Goal: Check status: Check status

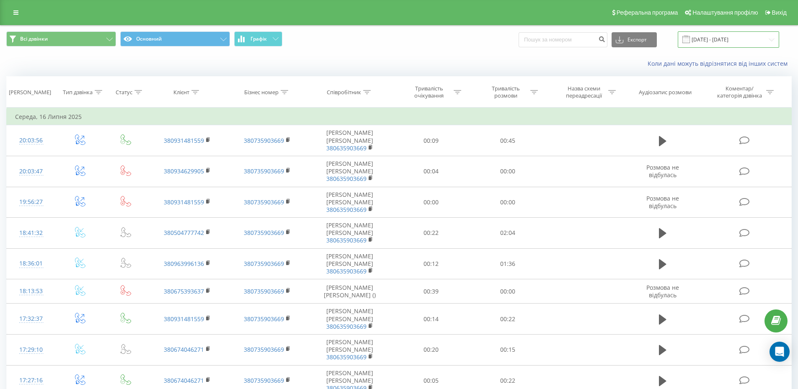
click at [768, 40] on input "16.06.2025 - 16.07.2025" at bounding box center [727, 39] width 101 height 16
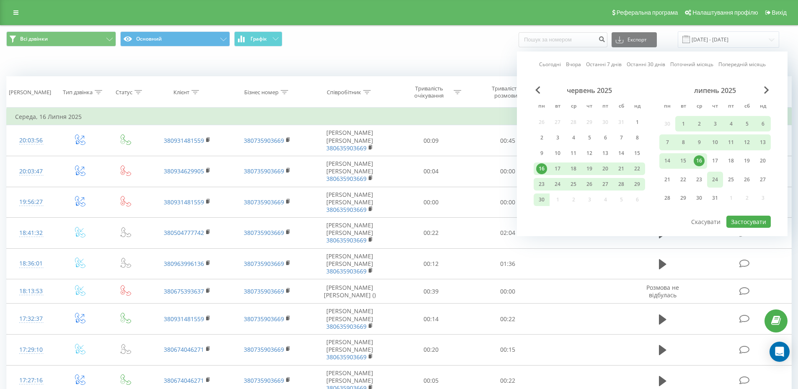
click at [718, 182] on div "24" at bounding box center [714, 179] width 11 height 11
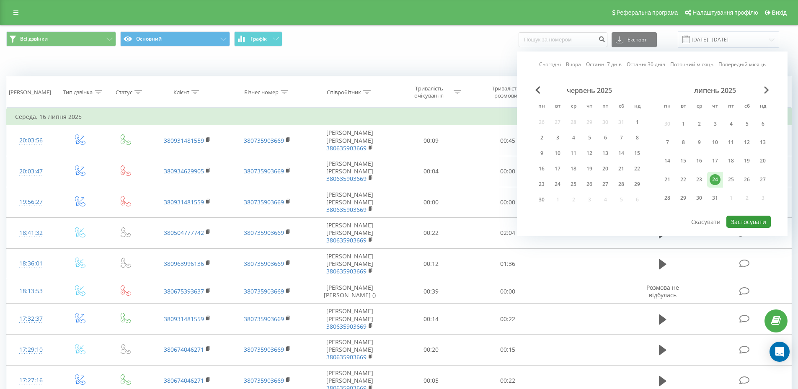
click at [746, 219] on button "Застосувати" at bounding box center [748, 222] width 44 height 12
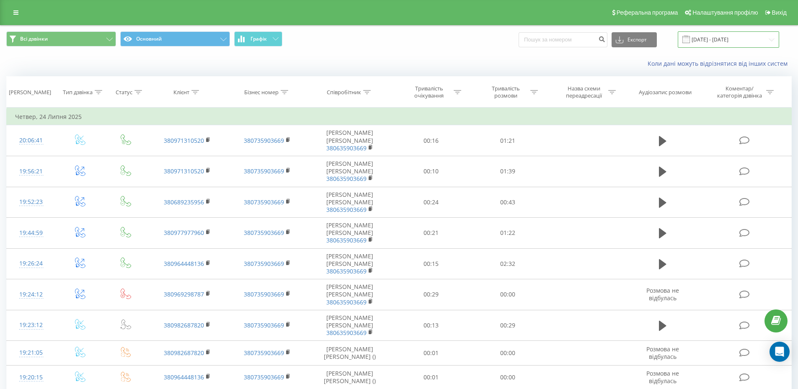
click at [732, 36] on input "24.07.2025 - 24.07.2025" at bounding box center [727, 39] width 101 height 16
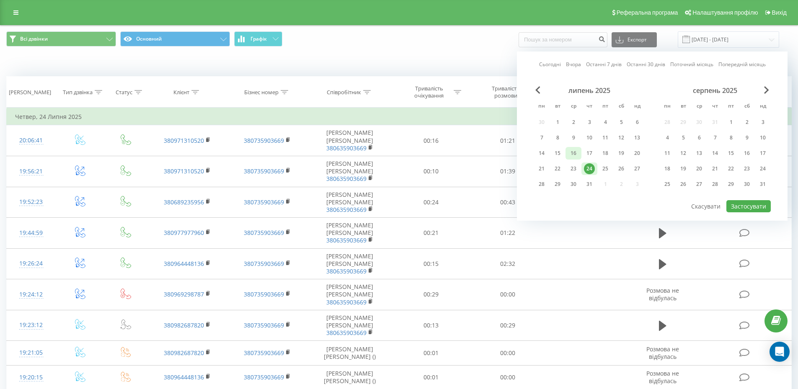
click at [575, 152] on div "16" at bounding box center [573, 153] width 11 height 11
drag, startPoint x: 752, startPoint y: 206, endPoint x: 744, endPoint y: 207, distance: 8.8
click at [752, 206] on button "Застосувати" at bounding box center [748, 206] width 44 height 12
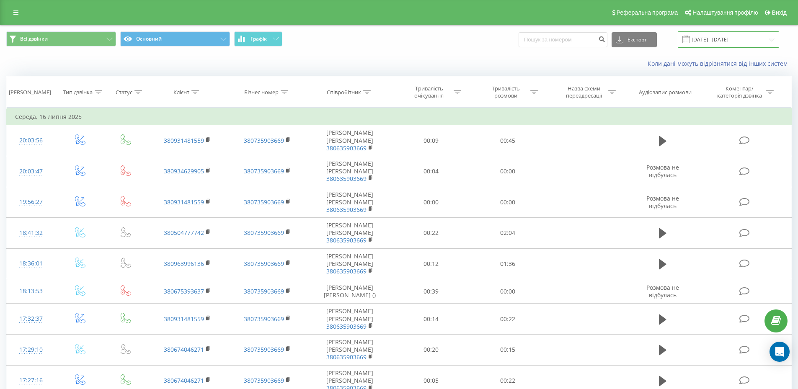
click at [770, 38] on input "16.07.2025 - 16.07.2025" at bounding box center [727, 39] width 101 height 16
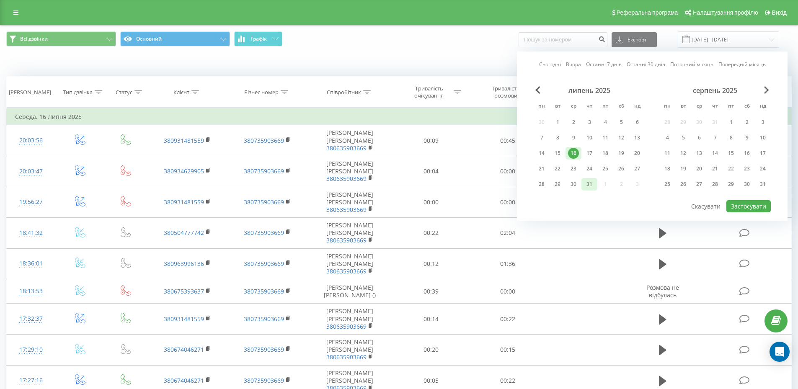
click at [589, 186] on div "31" at bounding box center [589, 184] width 11 height 11
click at [740, 203] on button "Застосувати" at bounding box center [748, 206] width 44 height 12
type input "31.07.2025 - 31.07.2025"
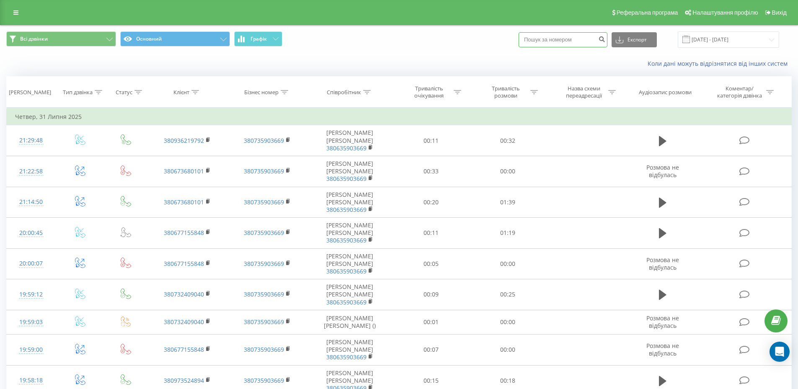
click at [557, 40] on input at bounding box center [562, 39] width 89 height 15
type input "0969491101"
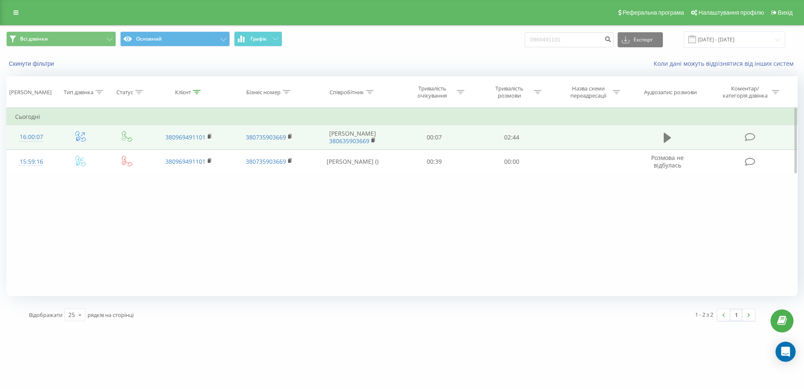
click at [662, 138] on button at bounding box center [667, 137] width 13 height 13
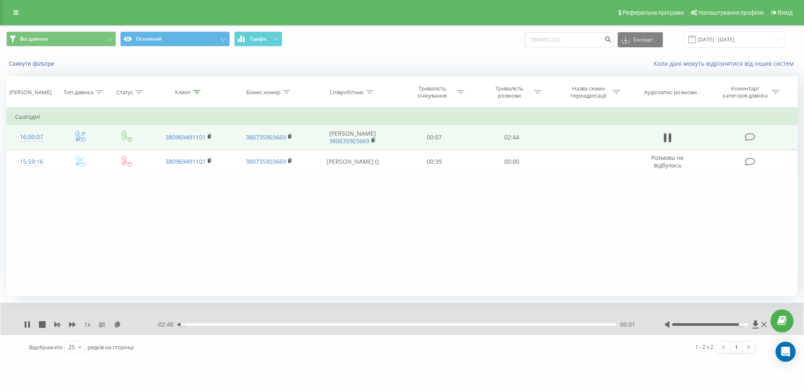
drag, startPoint x: 722, startPoint y: 325, endPoint x: 738, endPoint y: 326, distance: 15.9
click at [738, 326] on div at bounding box center [710, 324] width 76 height 3
click at [668, 136] on icon at bounding box center [668, 138] width 8 height 12
click at [668, 136] on icon at bounding box center [668, 138] width 8 height 10
drag, startPoint x: 291, startPoint y: 324, endPoint x: 280, endPoint y: 324, distance: 11.7
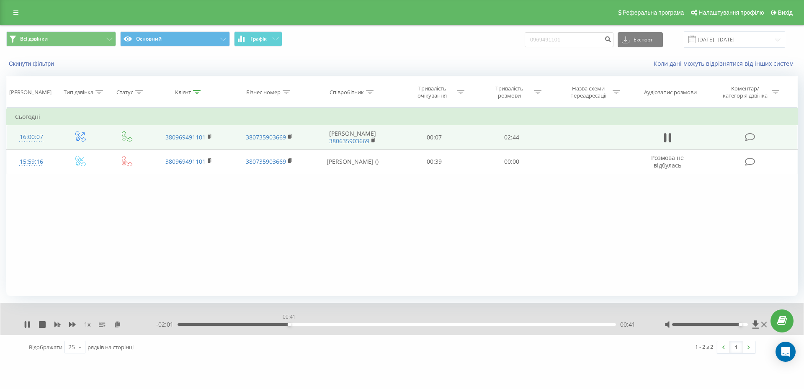
click at [280, 324] on div "00:41" at bounding box center [397, 324] width 438 height 3
drag, startPoint x: 742, startPoint y: 324, endPoint x: 748, endPoint y: 324, distance: 5.9
click at [748, 324] on div at bounding box center [710, 324] width 76 height 3
click at [668, 137] on icon at bounding box center [668, 138] width 8 height 12
click at [668, 137] on icon at bounding box center [668, 138] width 8 height 10
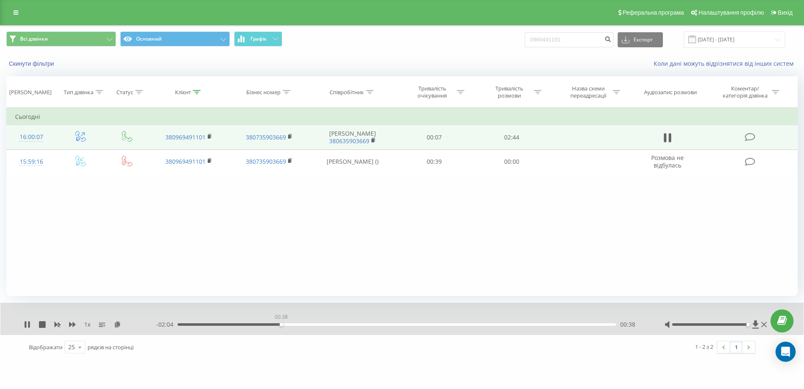
click at [281, 324] on div "00:38" at bounding box center [397, 324] width 438 height 3
click at [265, 324] on div "00:32" at bounding box center [397, 324] width 438 height 3
click at [26, 324] on icon at bounding box center [26, 324] width 2 height 7
